Goal: Transaction & Acquisition: Purchase product/service

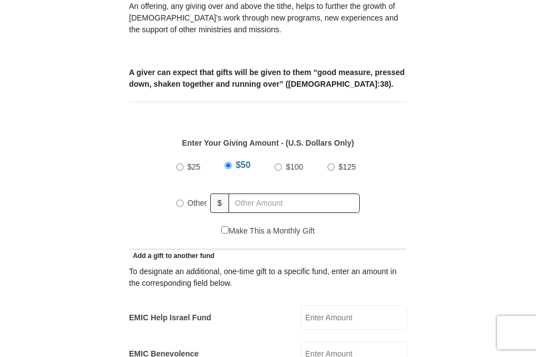
scroll to position [389, 0]
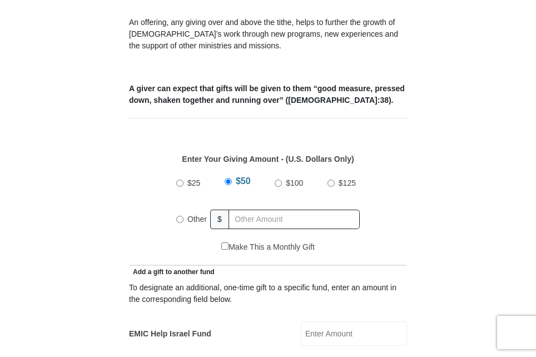
click at [179, 216] on input "Other" at bounding box center [179, 219] width 7 height 7
radio input "true"
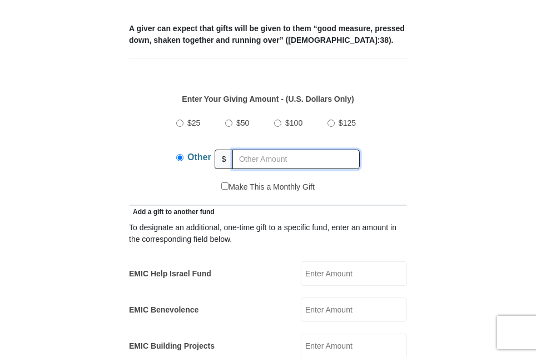
scroll to position [444, 0]
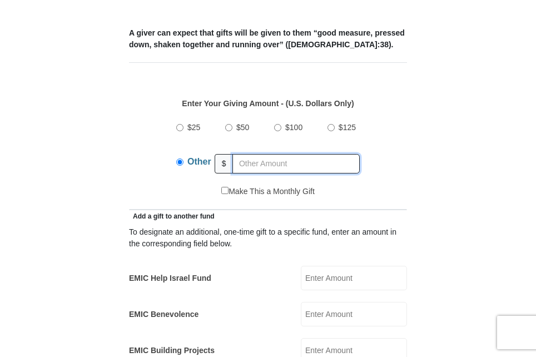
click at [255, 154] on input "text" at bounding box center [295, 163] width 127 height 19
type input "225.00"
click at [336, 266] on input "EMIC Help Israel Fund" at bounding box center [354, 278] width 106 height 24
type input "37.00"
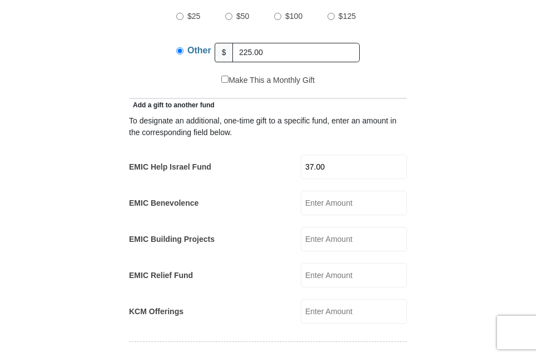
scroll to position [611, 0]
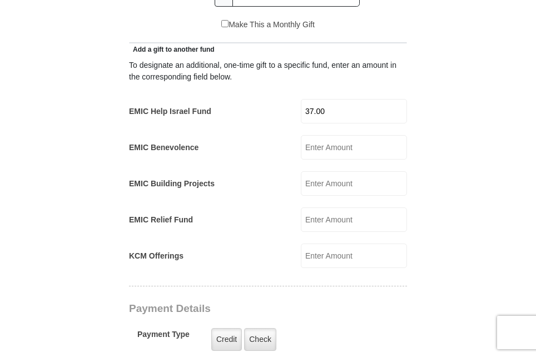
click at [329, 243] on input "KCM Offerings" at bounding box center [354, 255] width 106 height 24
type input "25.00"
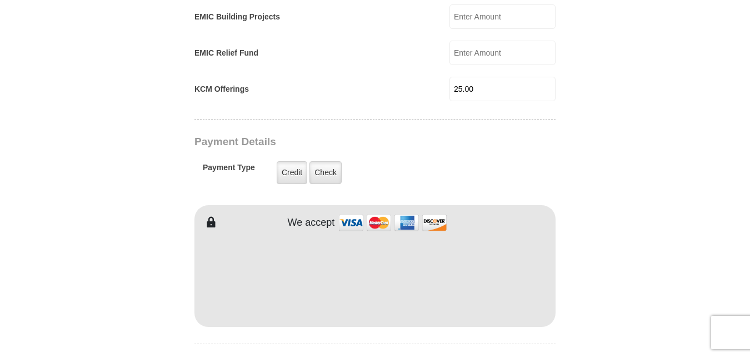
scroll to position [771, 0]
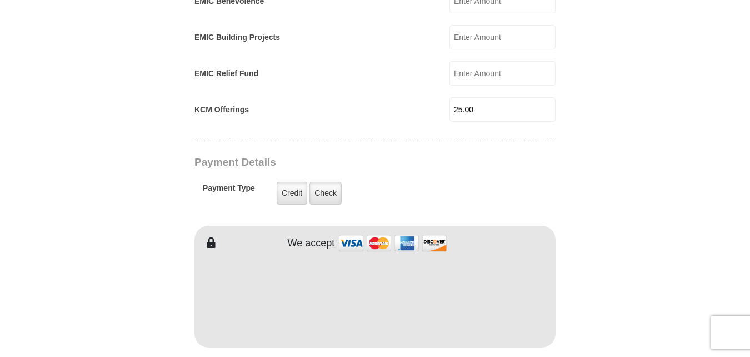
click at [535, 271] on form "Eagle Mountain International Church Online Giving Because of gifts like yours, …" at bounding box center [374, 104] width 633 height 1662
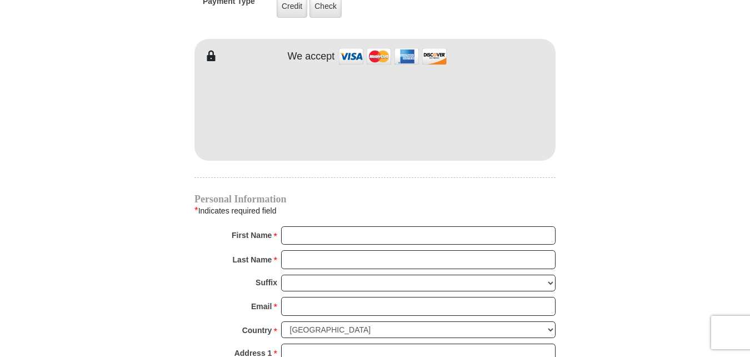
scroll to position [938, 0]
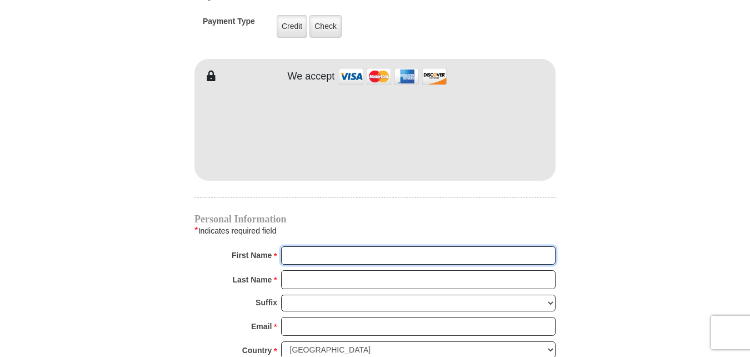
click at [316, 246] on input "First Name *" at bounding box center [418, 255] width 274 height 19
type input "Cheryl"
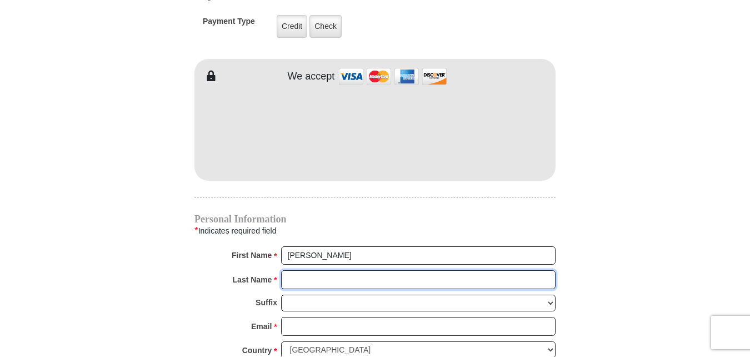
type input "Hill"
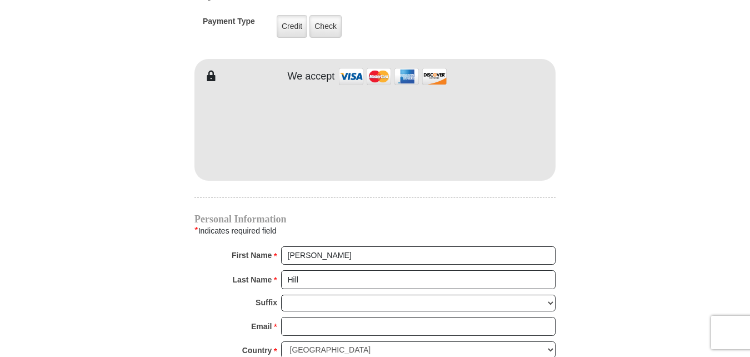
type input "950 W. Thompson St"
type input "apt 112"
type input "Decatur"
type input "76234"
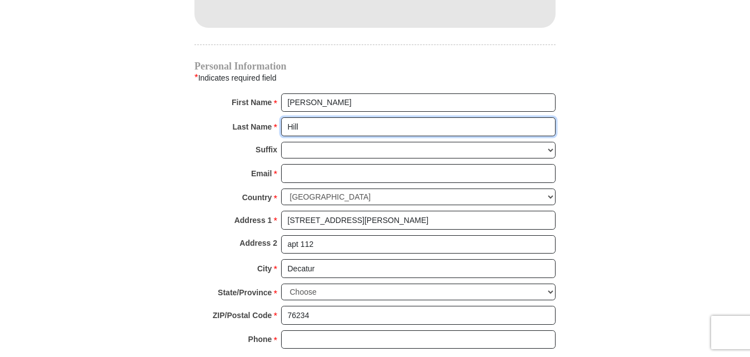
scroll to position [1104, 0]
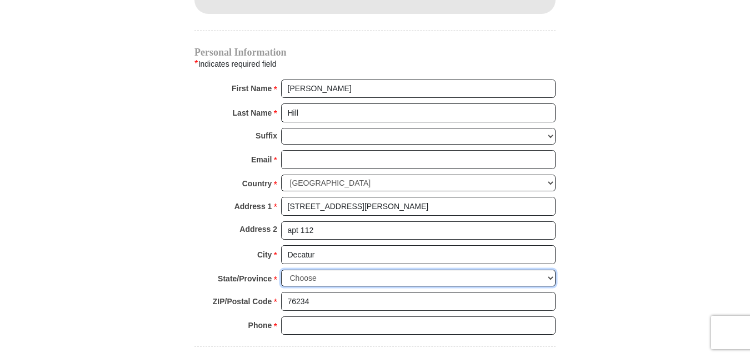
click at [317, 269] on select "Choose Alabama Alaska American Samoa Arizona Arkansas Armed Forces Americas Arm…" at bounding box center [418, 277] width 274 height 17
select select "TX"
click at [281, 269] on select "Choose Alabama Alaska American Samoa Arizona Arkansas Armed Forces Americas Arm…" at bounding box center [418, 277] width 274 height 17
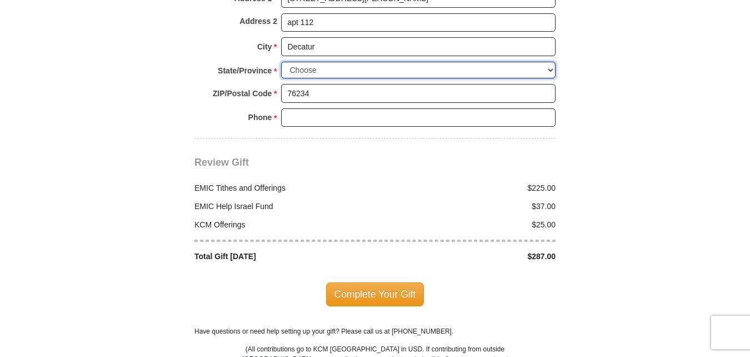
scroll to position [1327, 0]
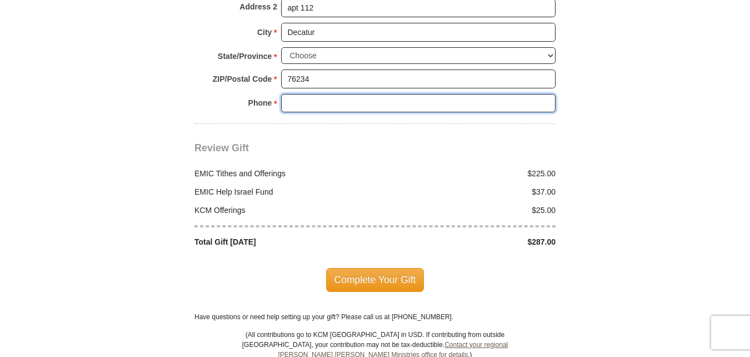
click at [297, 94] on input "Phone * *" at bounding box center [418, 103] width 274 height 19
type input "8327214251"
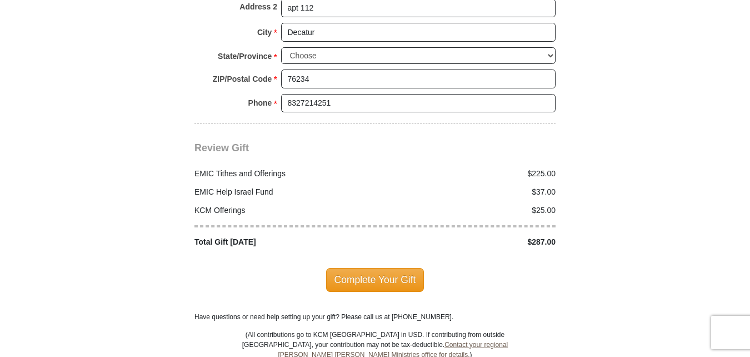
type input "cherylfhill@hotmail.com"
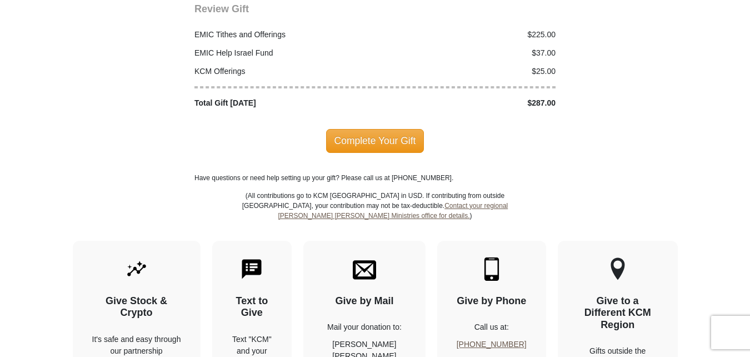
scroll to position [1438, 0]
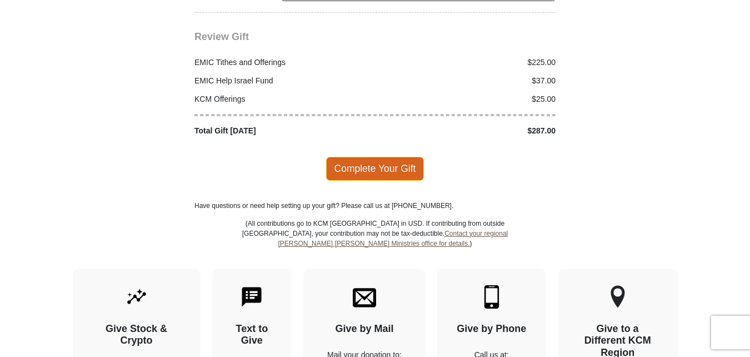
click at [361, 157] on span "Complete Your Gift" at bounding box center [375, 168] width 98 height 23
